Goal: Find contact information: Find contact information

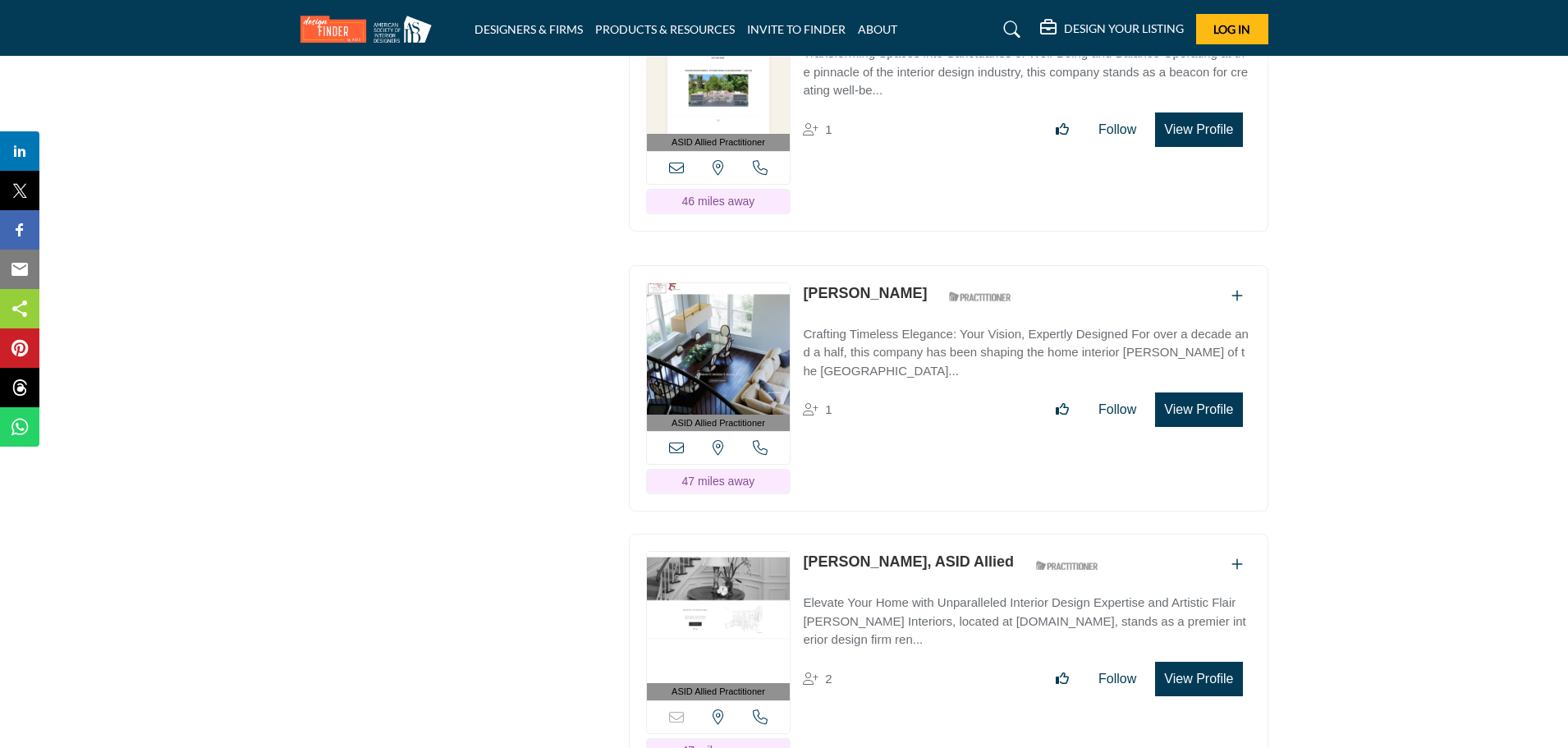
scroll to position [11552, 0]
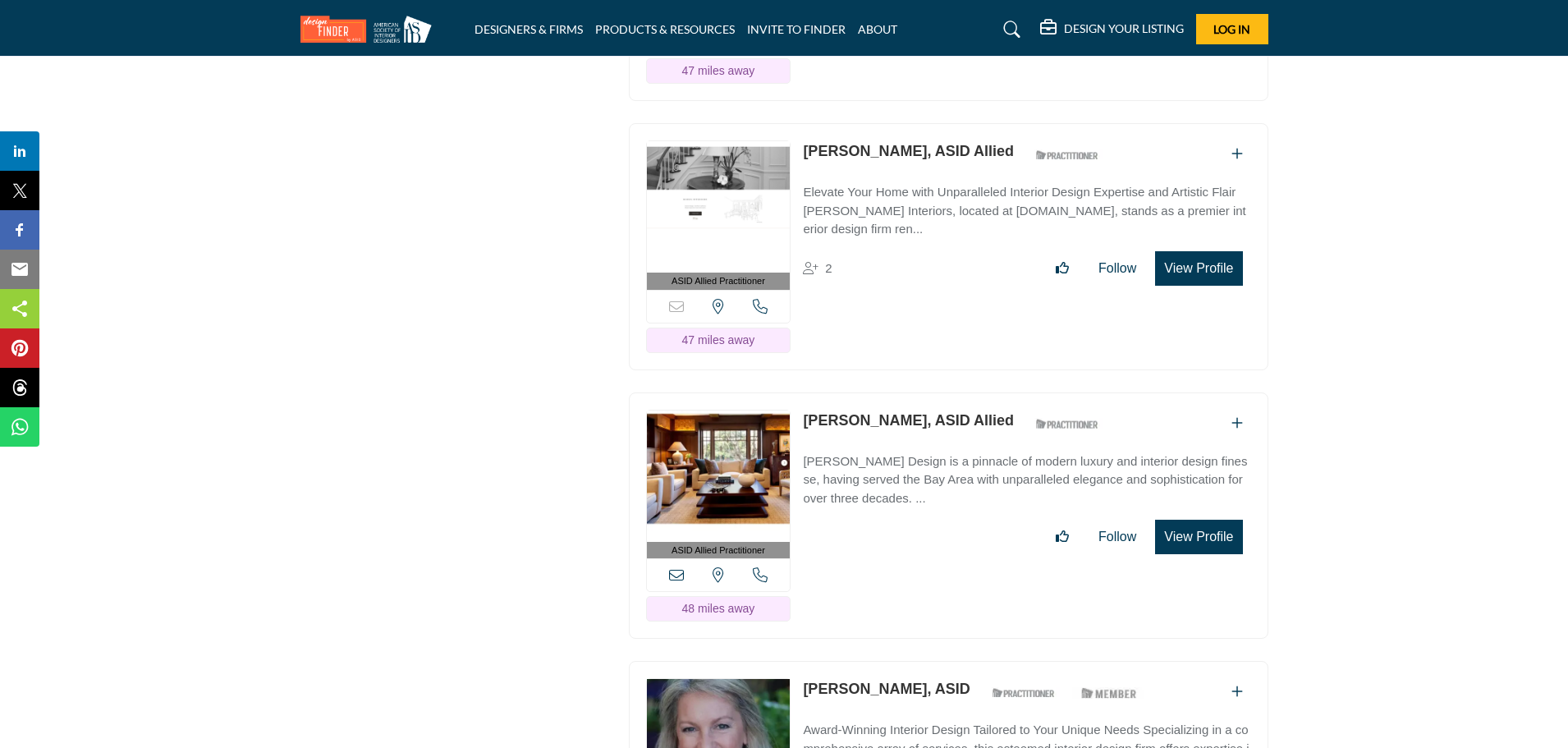
scroll to position [11885, 0]
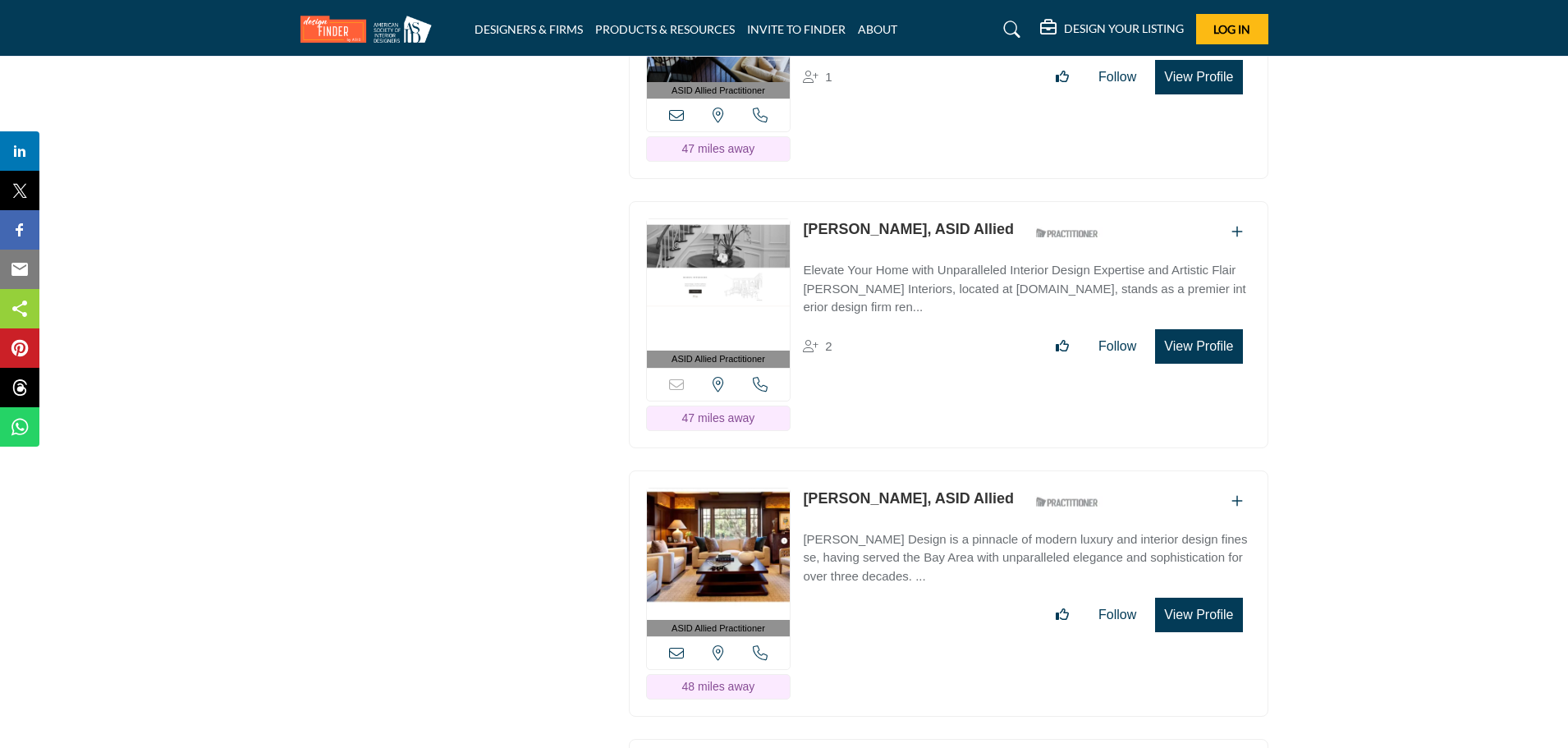
drag, startPoint x: 798, startPoint y: 418, endPoint x: 876, endPoint y: 421, distance: 78.1
click at [876, 471] on div "ASID Allied Practitioner ASID Allied Practitioners have successfully completed …" at bounding box center [948, 594] width 639 height 247
copy link "[PERSON_NAME]"
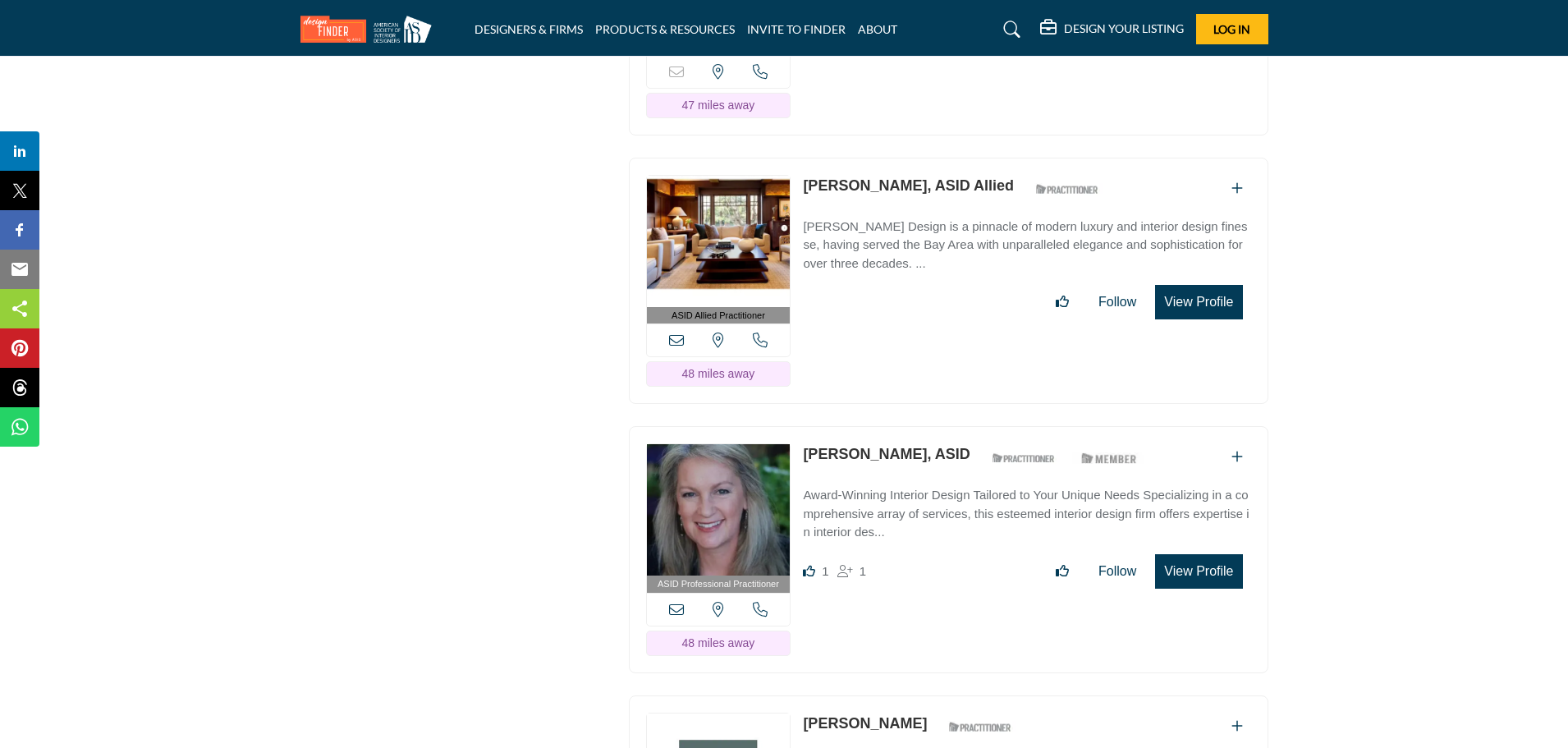
scroll to position [12218, 0]
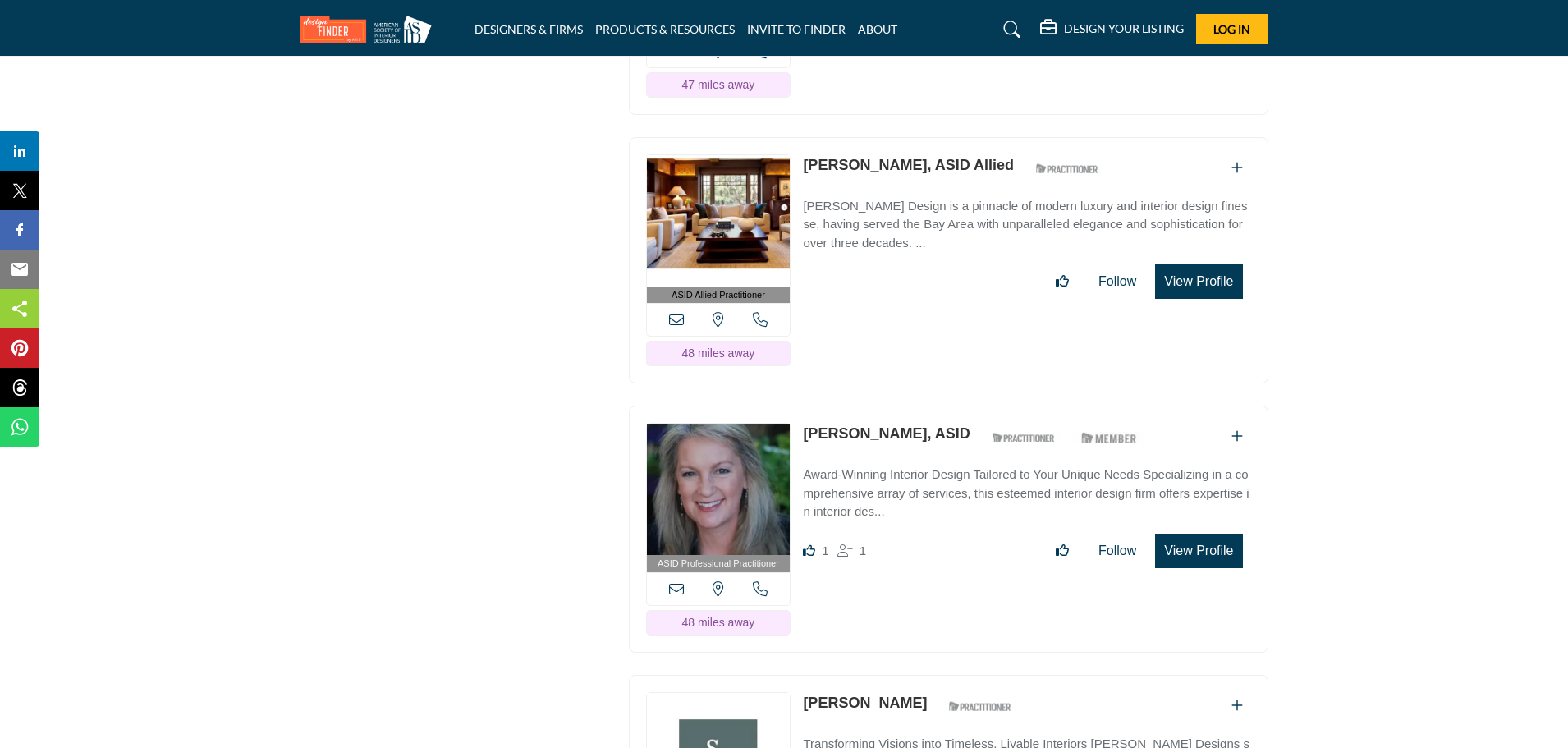
drag, startPoint x: 794, startPoint y: 354, endPoint x: 890, endPoint y: 360, distance: 96.2
click at [890, 405] on div "ASID Professional Practitioner ASID Professional Practitioners have successfull…" at bounding box center [948, 528] width 639 height 247
copy div "View the location of this listing Call Number 48 miles away [PERSON_NAME]"
drag, startPoint x: 797, startPoint y: 625, endPoint x: 918, endPoint y: 624, distance: 121.0
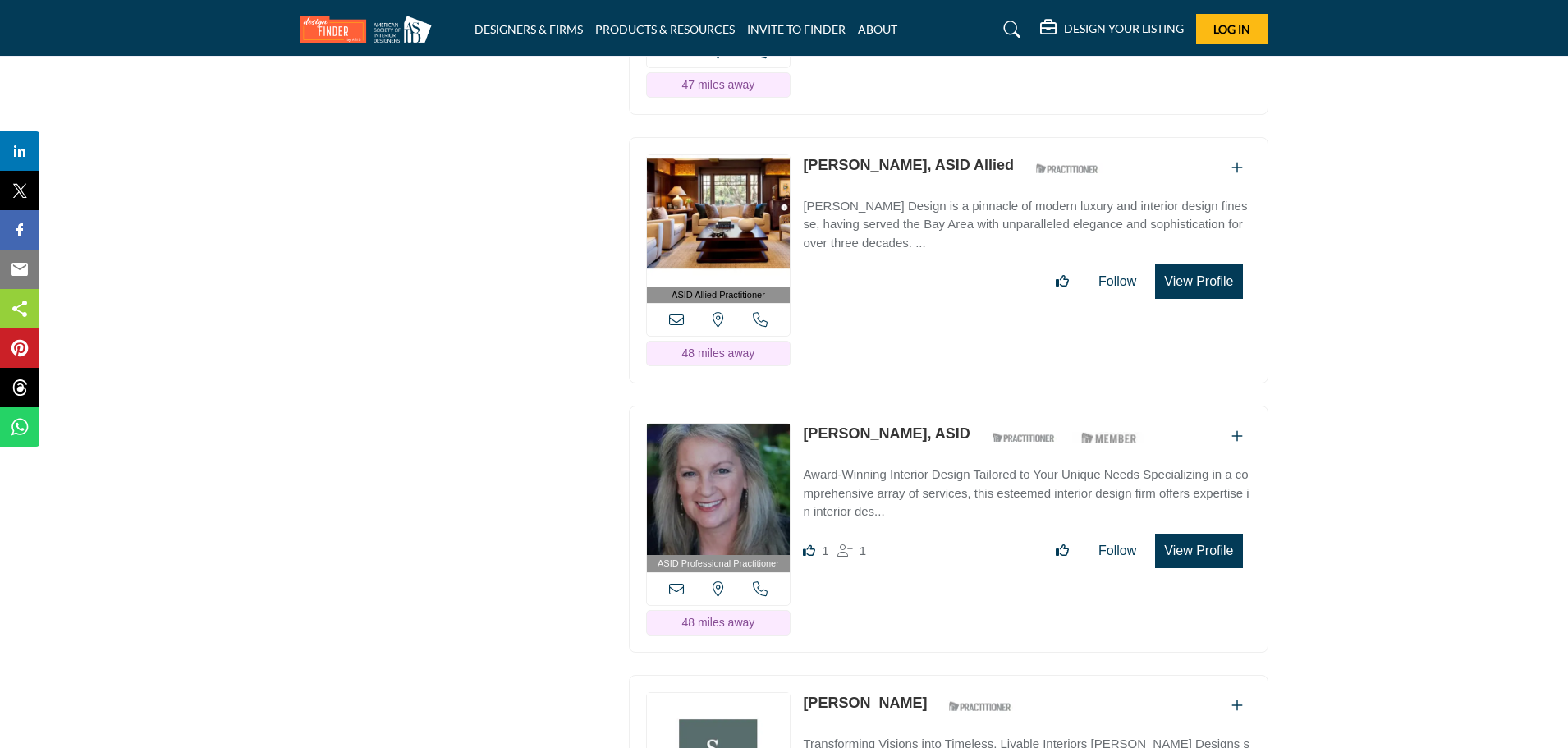
copy link "[PERSON_NAME]"
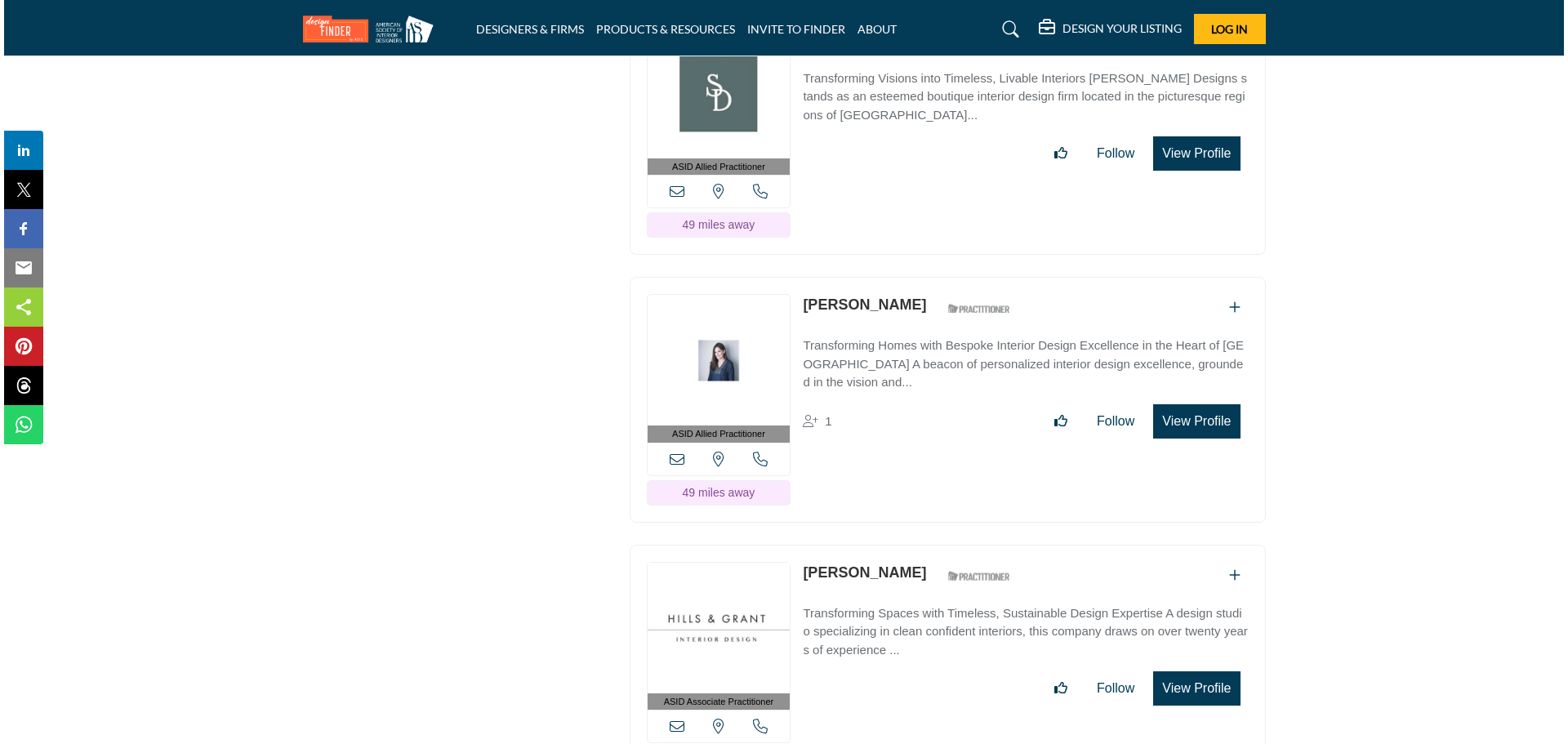
scroll to position [12853, 0]
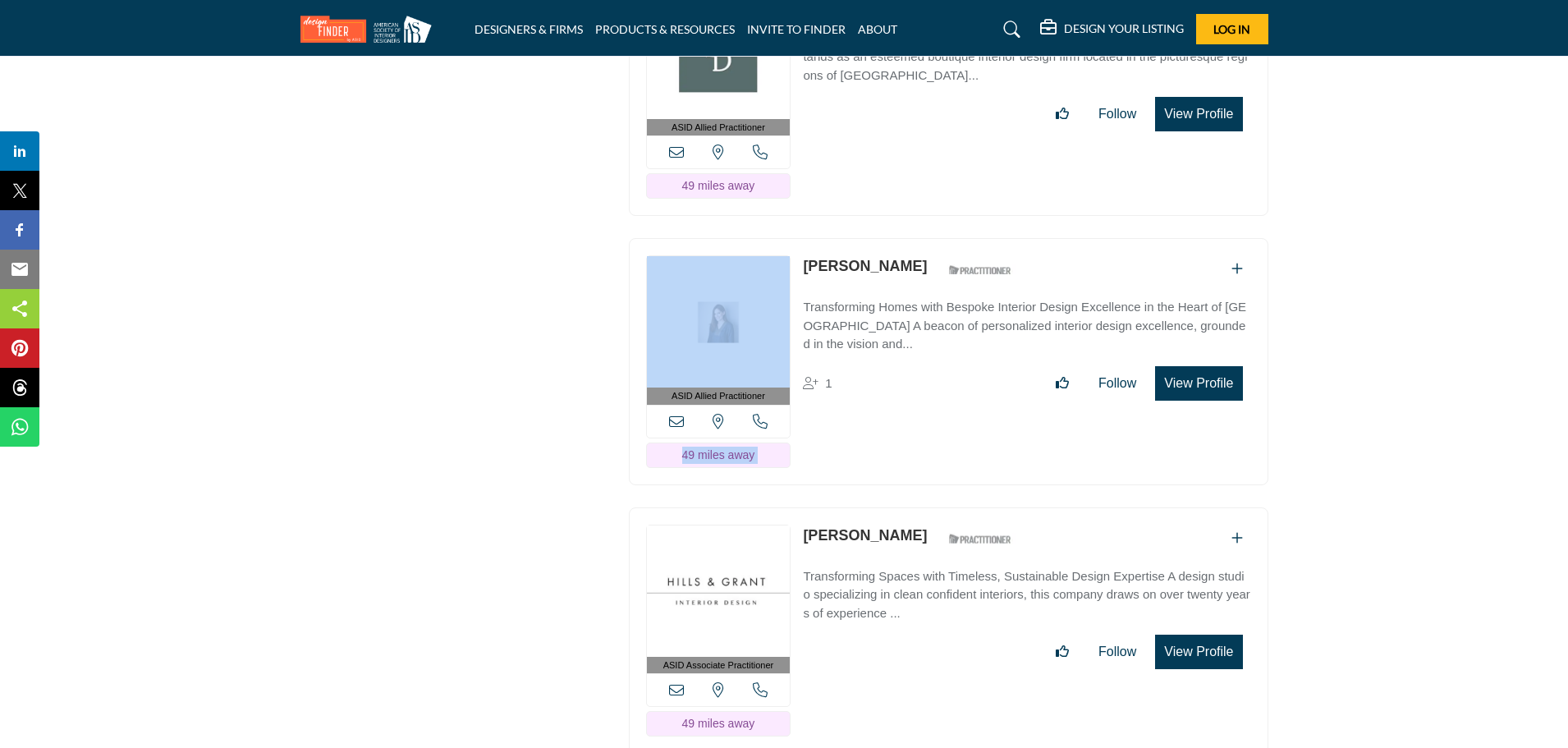
click at [798, 238] on div "ASID Allied Practitioner ASID Allied Practitioners have successfully completed …" at bounding box center [948, 361] width 639 height 247
click at [796, 238] on div "ASID Allied Practitioner ASID Allied Practitioners have successfully completed …" at bounding box center [948, 361] width 639 height 247
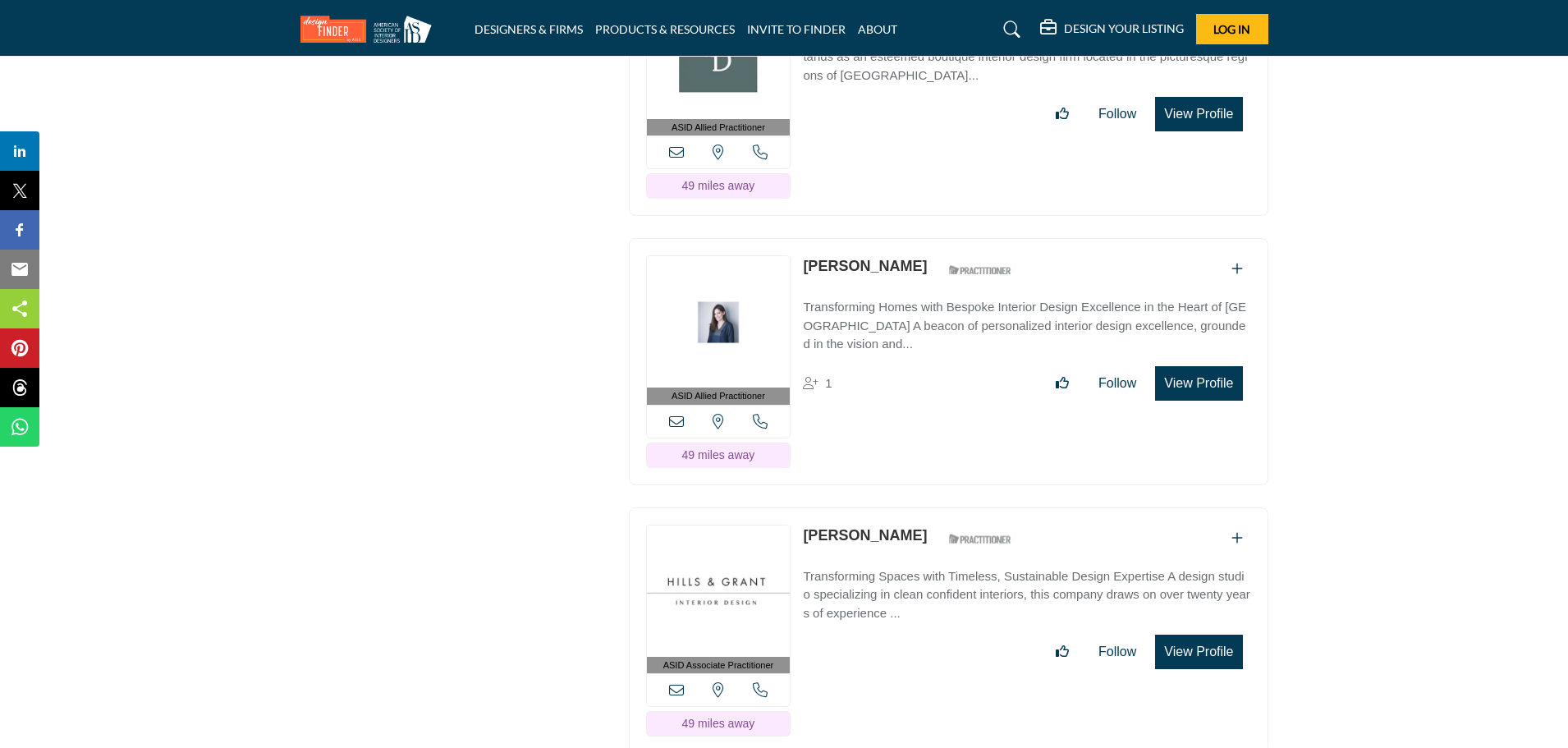
drag, startPoint x: 802, startPoint y: 187, endPoint x: 944, endPoint y: 187, distance: 142.0
click at [944, 238] on div "ASID Allied Practitioner ASID Allied Practitioners have successfully completed …" at bounding box center [948, 361] width 639 height 247
copy link "[PERSON_NAME]"
click at [1204, 366] on button "View Profile" at bounding box center [1199, 383] width 87 height 34
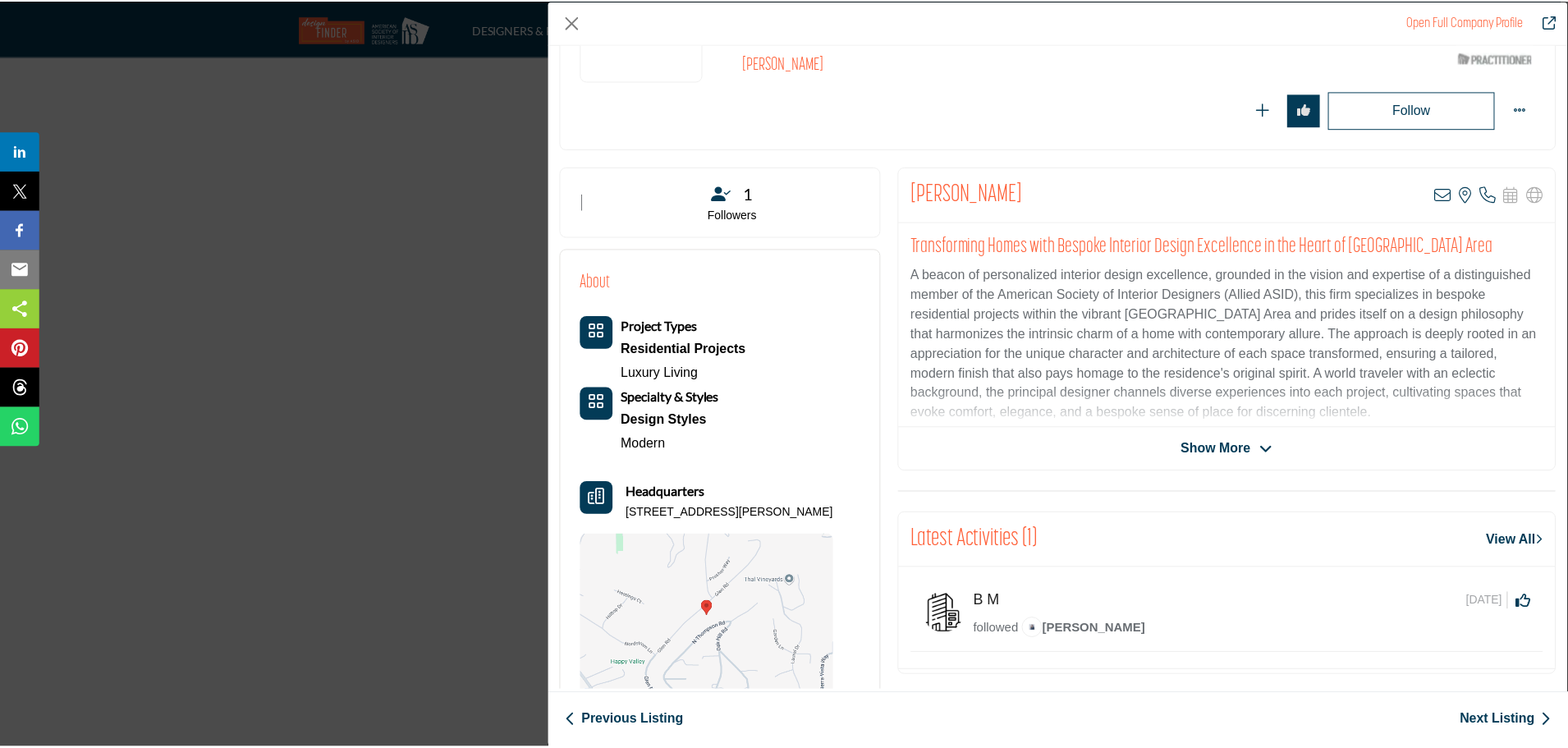
scroll to position [157, 0]
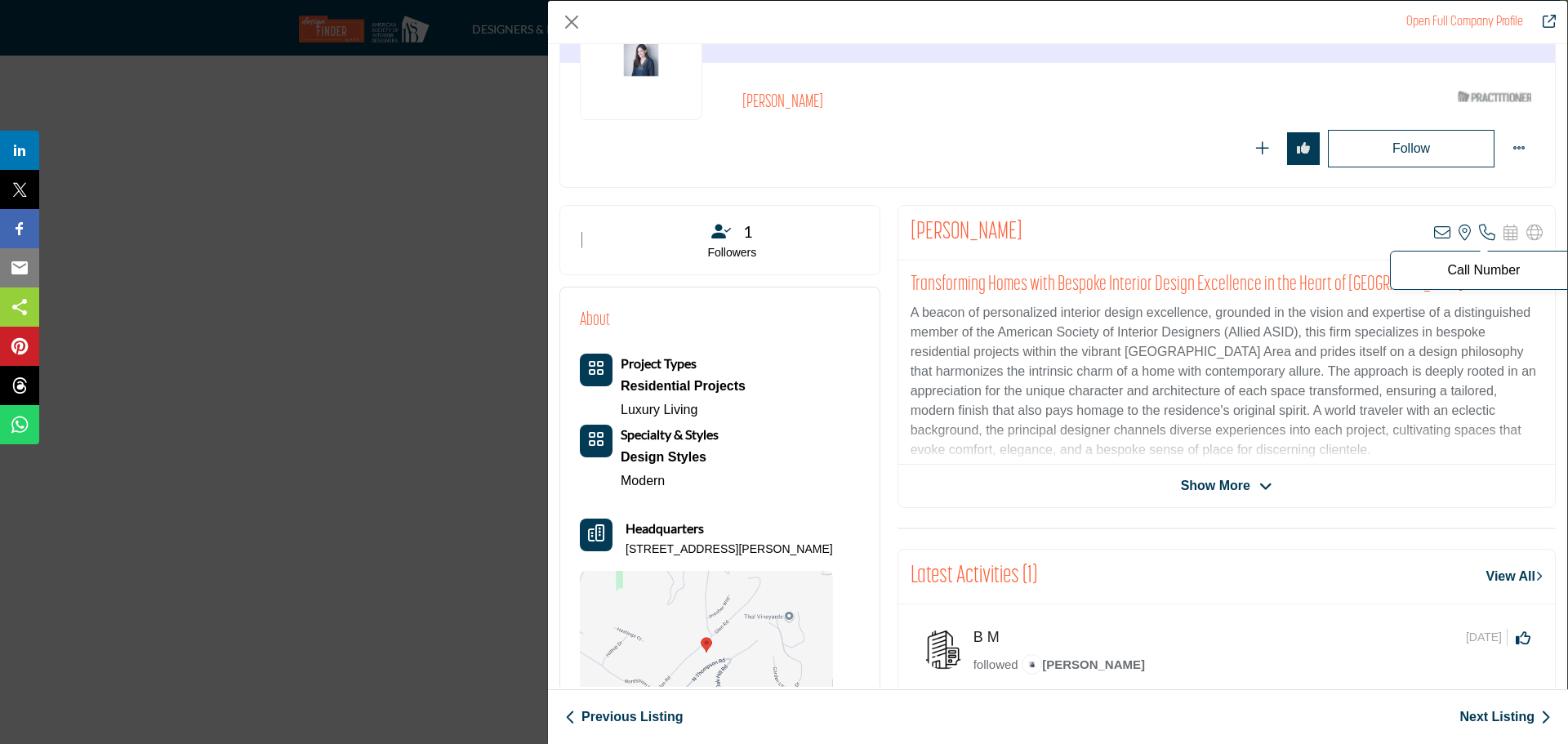
click at [1479, 227] on icon "Company Data Modal" at bounding box center [1487, 232] width 16 height 16
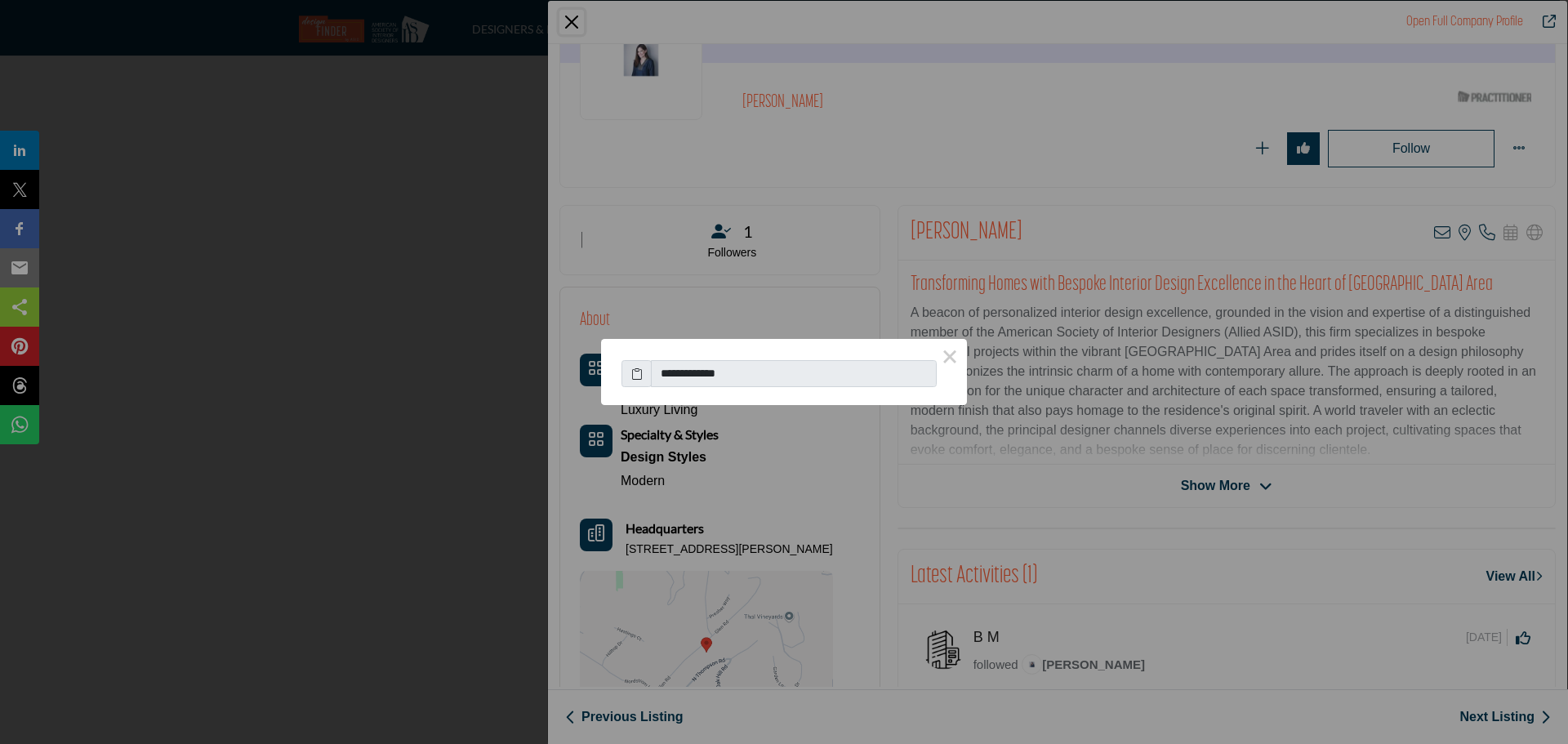
drag, startPoint x: 751, startPoint y: 370, endPoint x: 678, endPoint y: 371, distance: 73.0
click at [678, 371] on input "**********" at bounding box center [793, 373] width 286 height 27
drag, startPoint x: 756, startPoint y: 370, endPoint x: 745, endPoint y: 370, distance: 11.0
click at [689, 370] on input "**********" at bounding box center [793, 373] width 286 height 27
click at [641, 375] on icon at bounding box center [637, 373] width 11 height 17
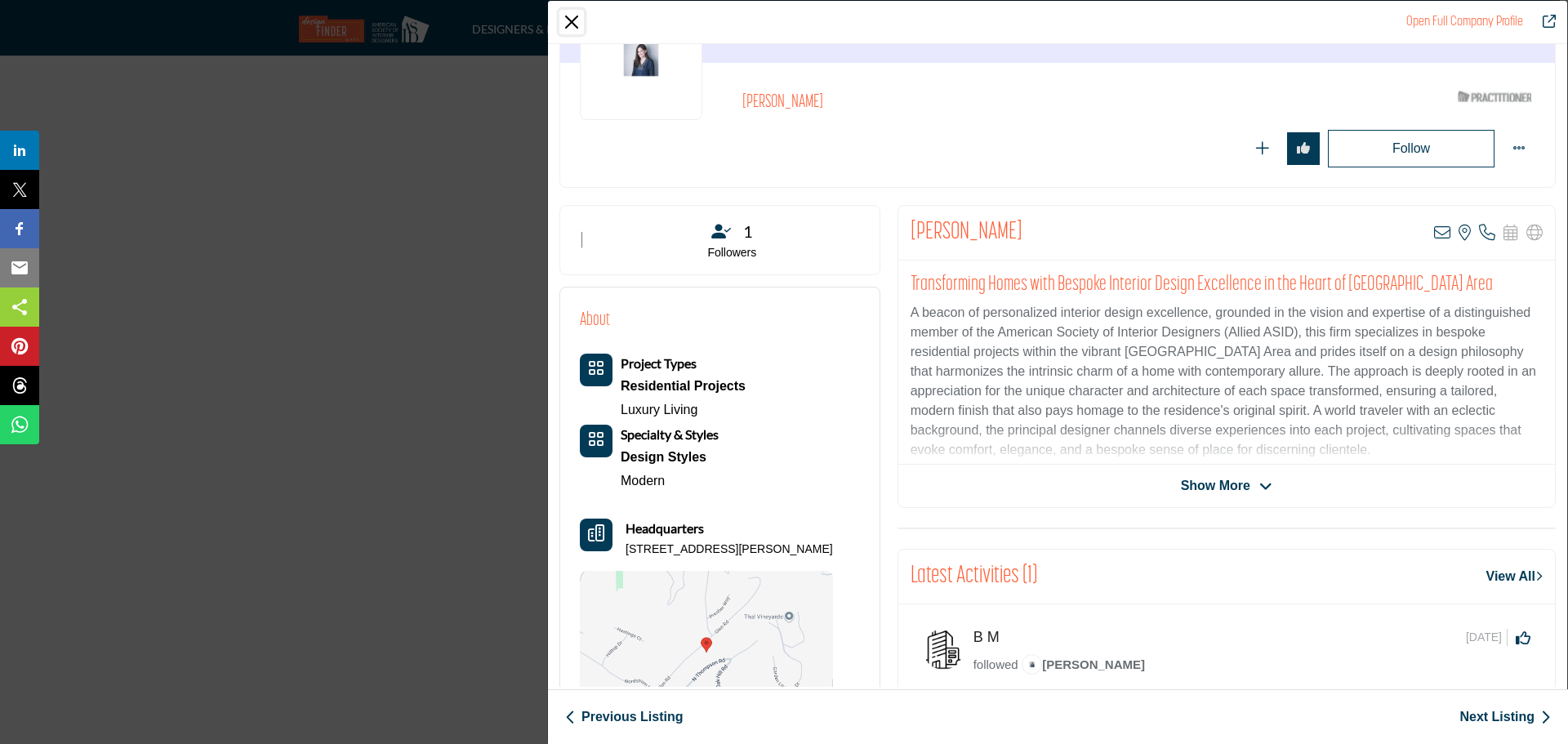
click at [575, 24] on button "Close" at bounding box center [572, 22] width 24 height 24
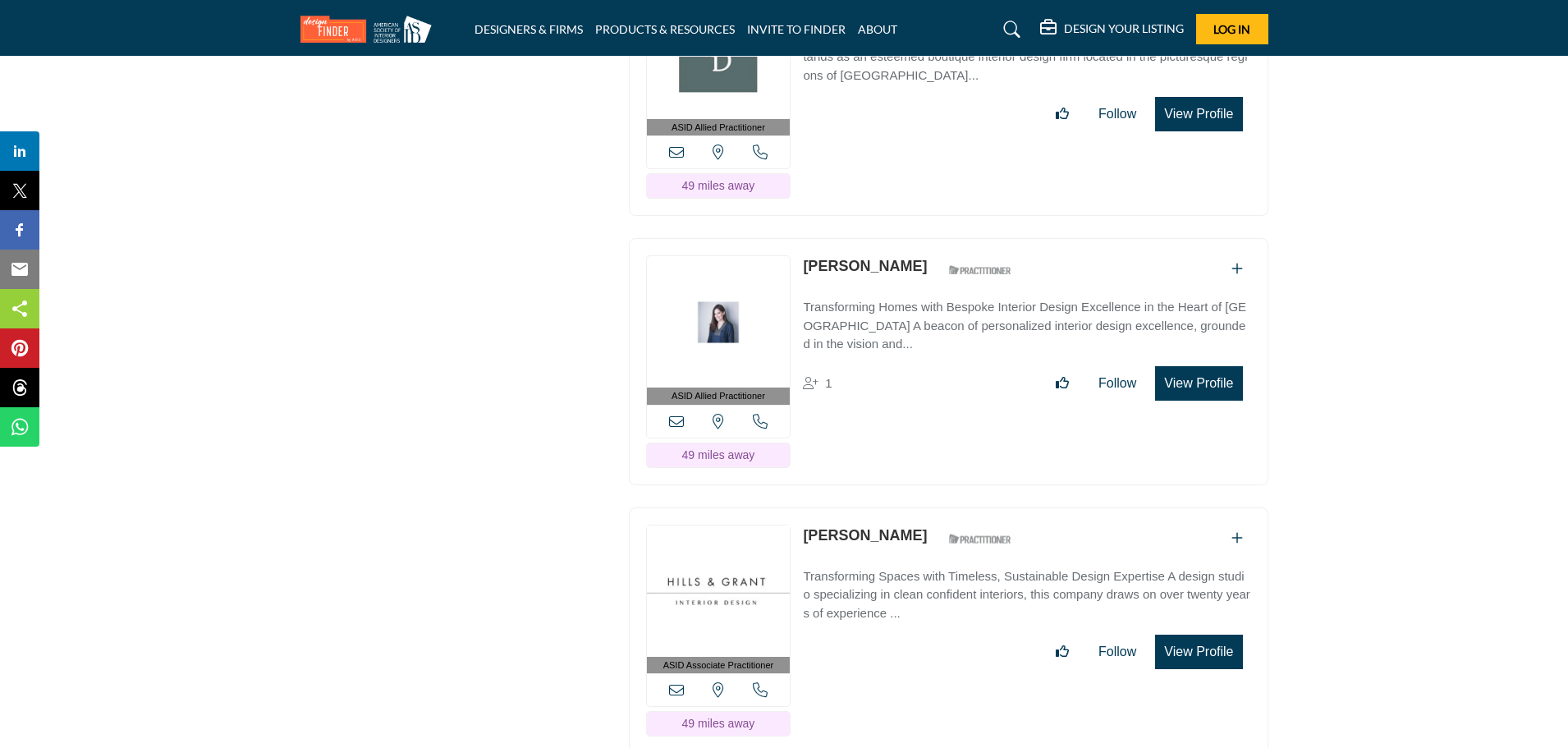
drag, startPoint x: 800, startPoint y: 453, endPoint x: 872, endPoint y: 454, distance: 72.0
click at [872, 508] on div "ASID Associate Practitioner ASID Associate Practitioners have a degree in any m…" at bounding box center [948, 631] width 639 height 247
copy link "[PERSON_NAME]"
